Goal: Check status: Check status

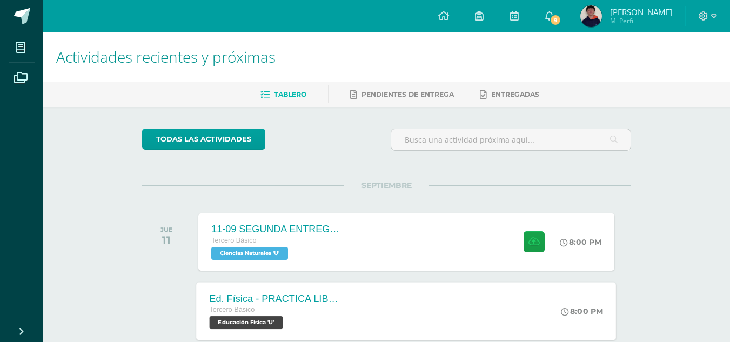
click at [343, 292] on div "Ed. Física - PRACTICA LIBRE Voleibol - S4C2 Tercero Básico Educación Física 'U'" at bounding box center [275, 311] width 157 height 58
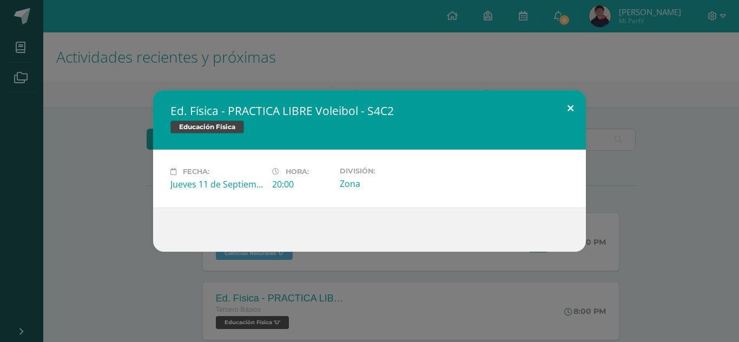
click at [570, 111] on button at bounding box center [570, 108] width 31 height 37
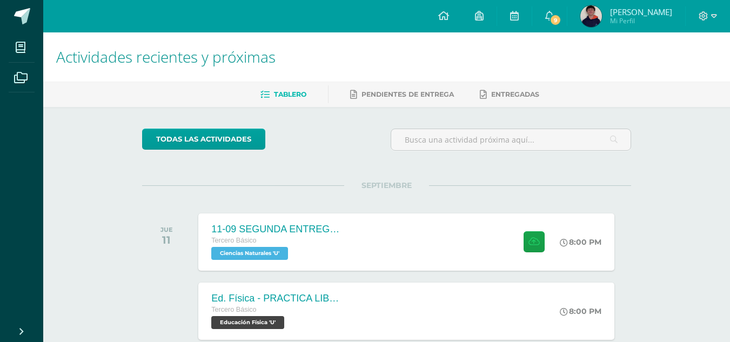
click at [422, 84] on div "Tablero Pendientes de entrega Entregadas" at bounding box center [399, 94] width 713 height 25
click at [418, 90] on link "Pendientes de entrega" at bounding box center [402, 94] width 104 height 17
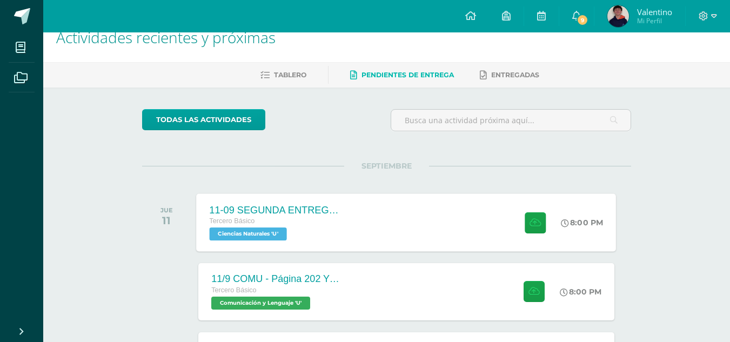
scroll to position [54, 0]
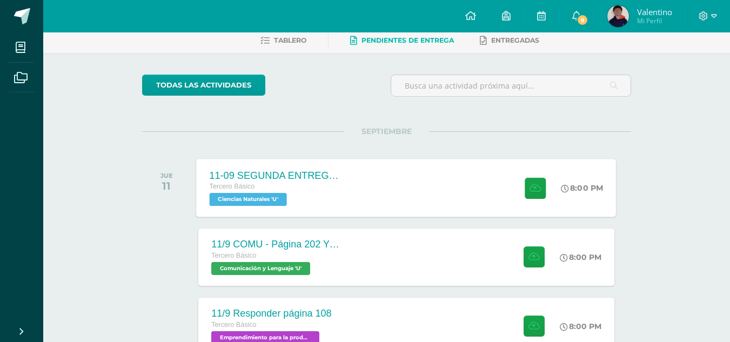
click at [211, 167] on div "11-09 SEGUNDA ENTREGA DE GUÍA Tercero Básico Ciencias Naturales 'U'" at bounding box center [275, 188] width 157 height 58
click at [348, 53] on div "11-09 SEGUNDA ENTREGA DE GUÍA Ciencias Naturales Cargando contenido Loading..." at bounding box center [365, 171] width 730 height 342
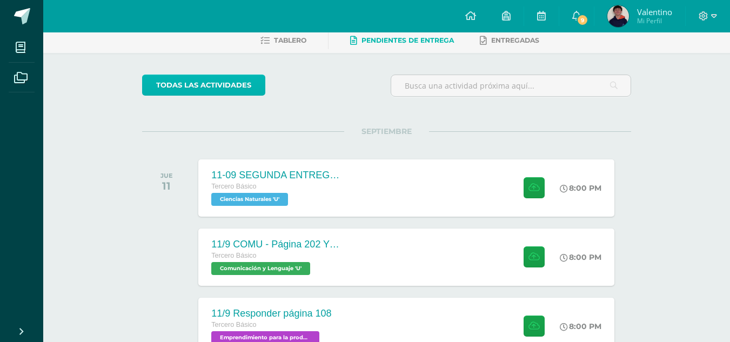
click at [251, 87] on link "todas las Actividades" at bounding box center [203, 85] width 123 height 21
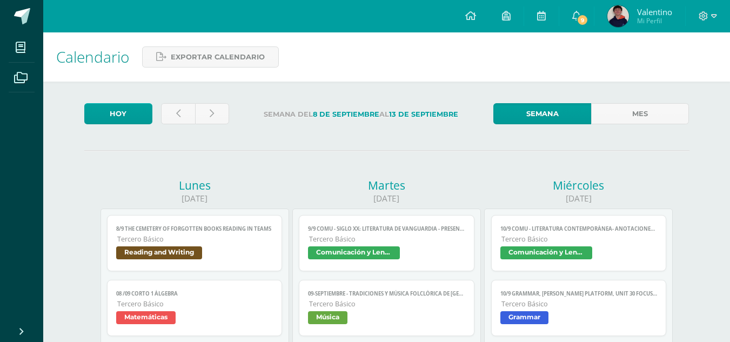
click at [174, 78] on div "Calendario Exportar calendario" at bounding box center [386, 56] width 687 height 49
click at [263, 199] on div "08/09/2025" at bounding box center [195, 198] width 189 height 11
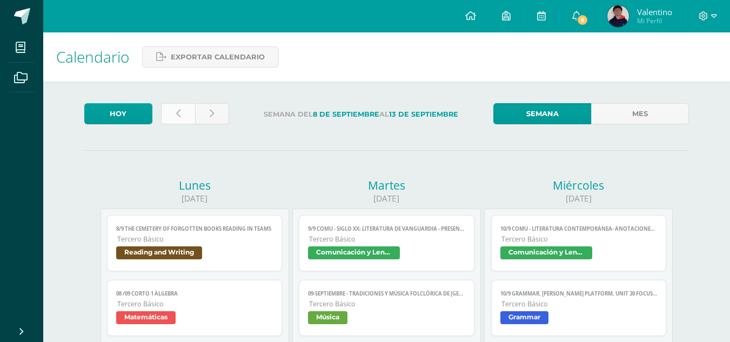
click at [184, 118] on link at bounding box center [178, 113] width 34 height 21
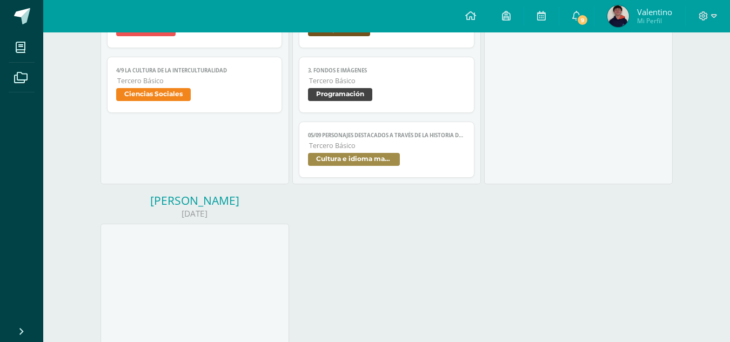
scroll to position [1298, 0]
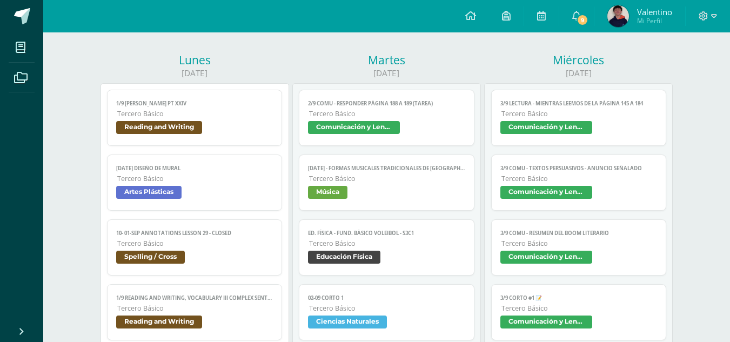
scroll to position [108, 0]
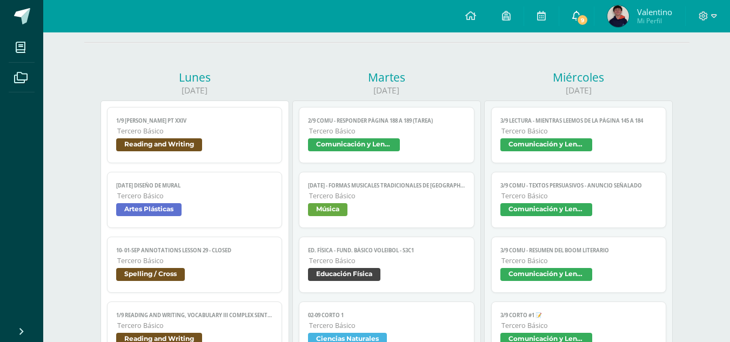
click at [582, 12] on link "9" at bounding box center [577, 16] width 35 height 32
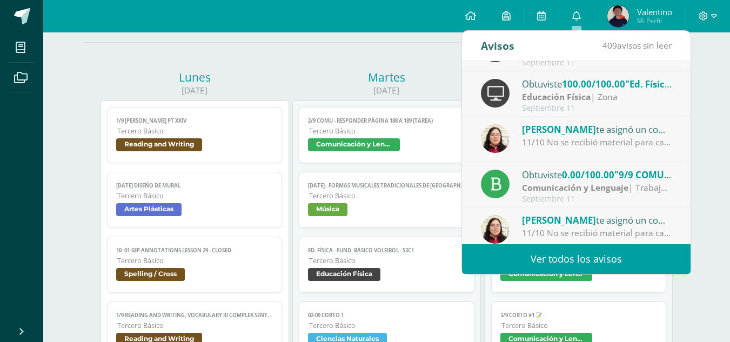
scroll to position [54, 0]
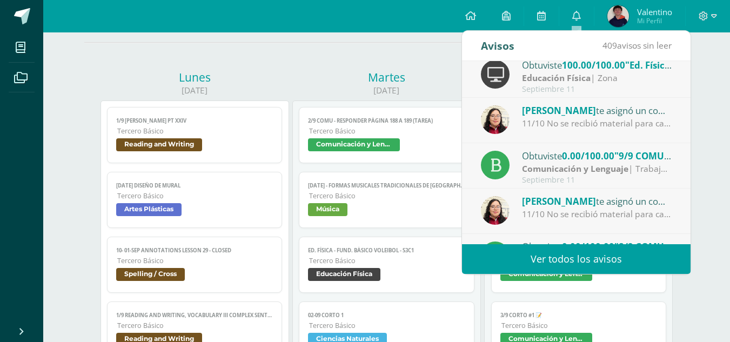
click at [339, 43] on hr at bounding box center [387, 42] width 606 height 1
